Goal: Find specific page/section

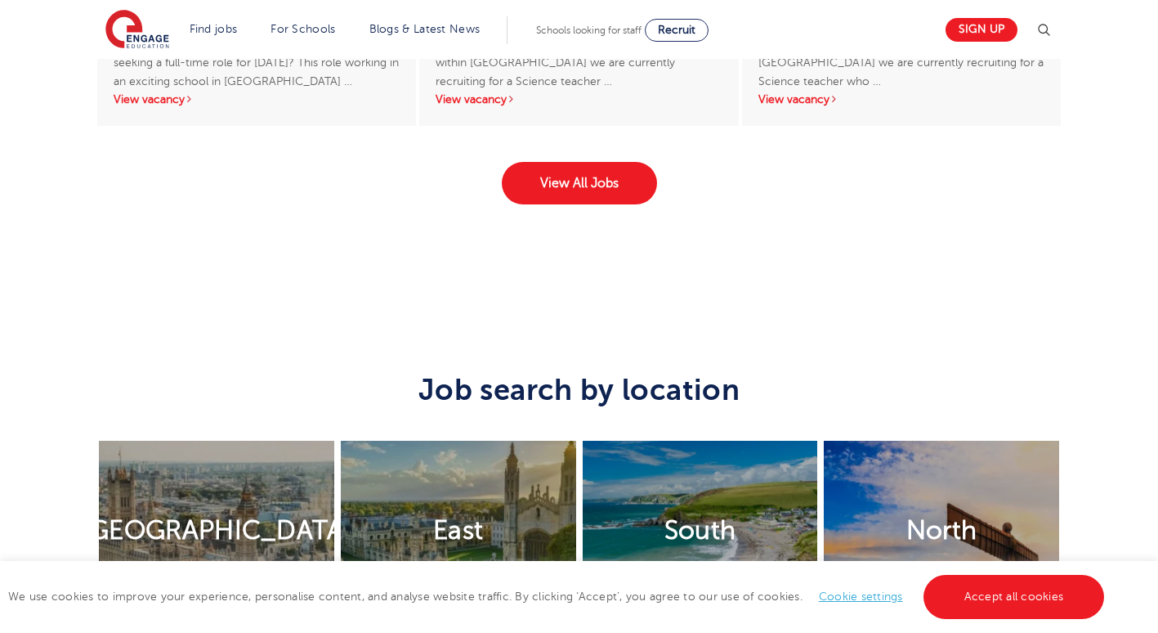
scroll to position [3352, 0]
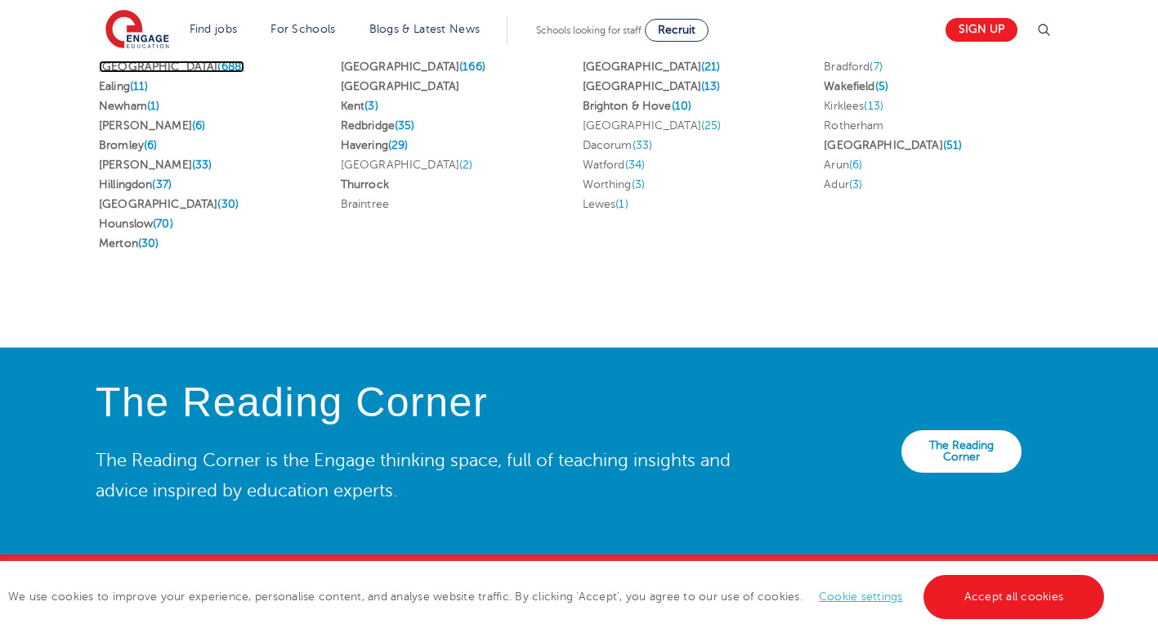
click at [141, 69] on link "London (688)" at bounding box center [172, 66] width 146 height 12
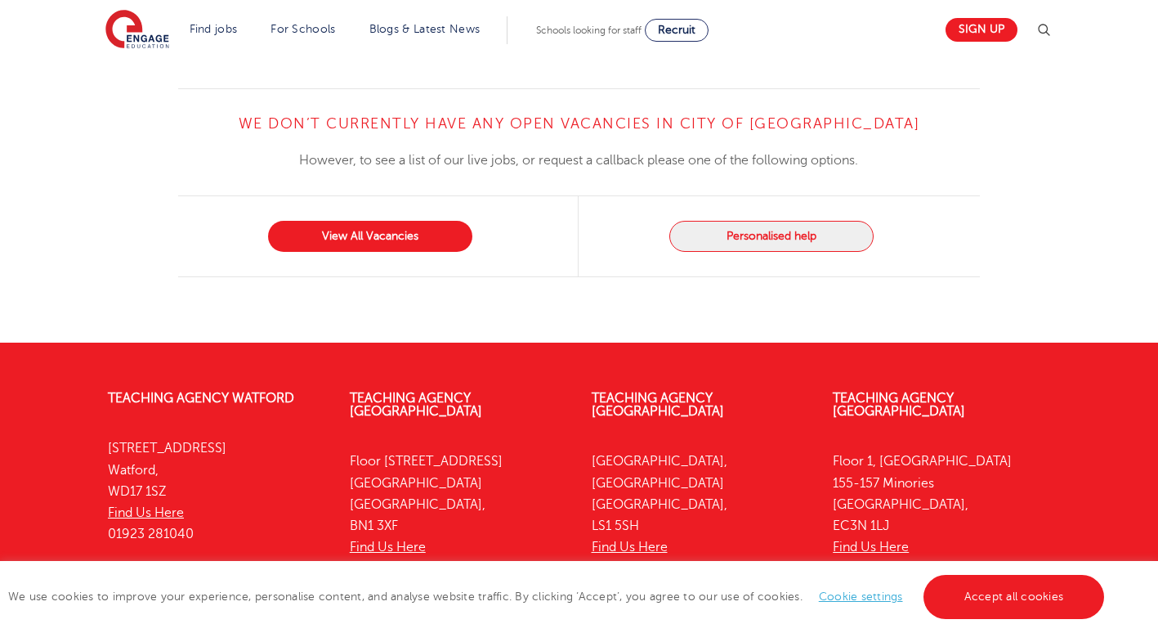
scroll to position [1641, 0]
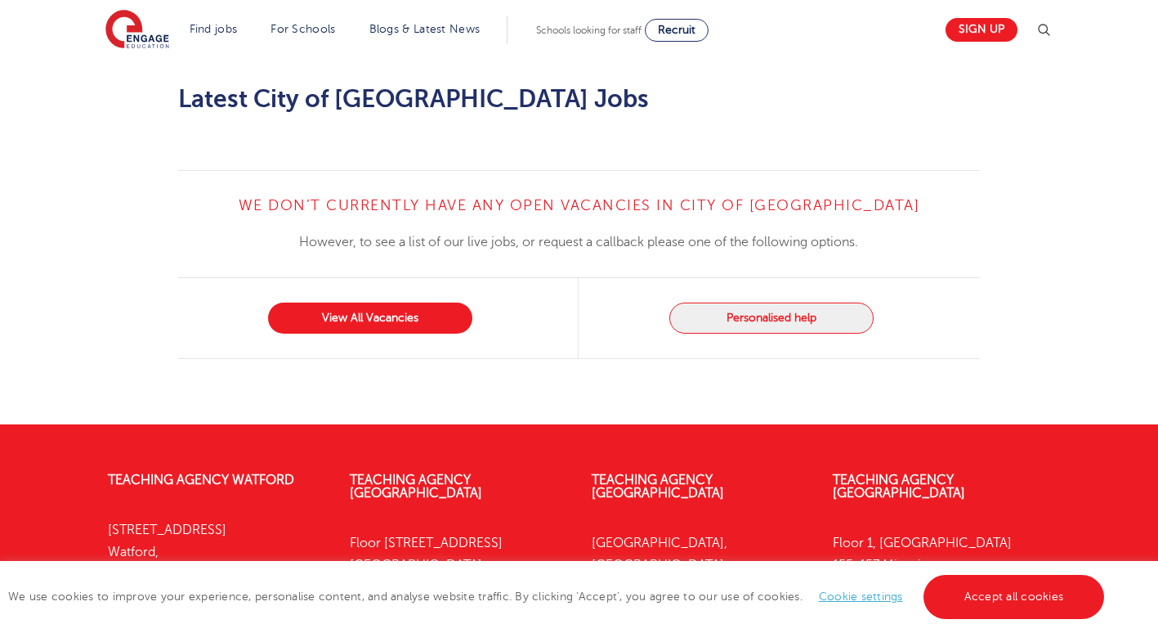
click at [946, 532] on p "[STREET_ADDRESS] Find Us Here 0333 150 8020" at bounding box center [941, 596] width 217 height 129
